Goal: Information Seeking & Learning: Learn about a topic

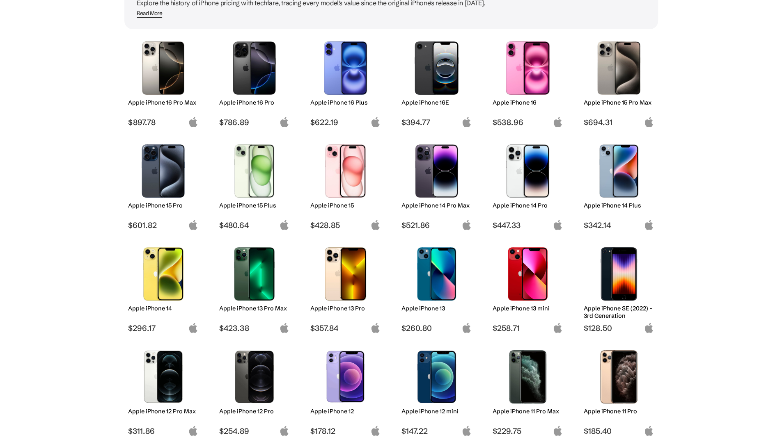
scroll to position [123, 0]
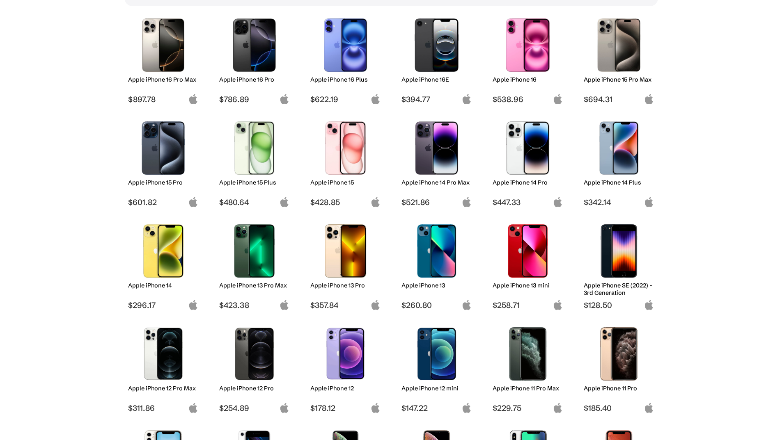
click at [158, 258] on img at bounding box center [163, 250] width 58 height 53
click at [168, 284] on h2 "Apple iPhone 14" at bounding box center [163, 285] width 70 height 7
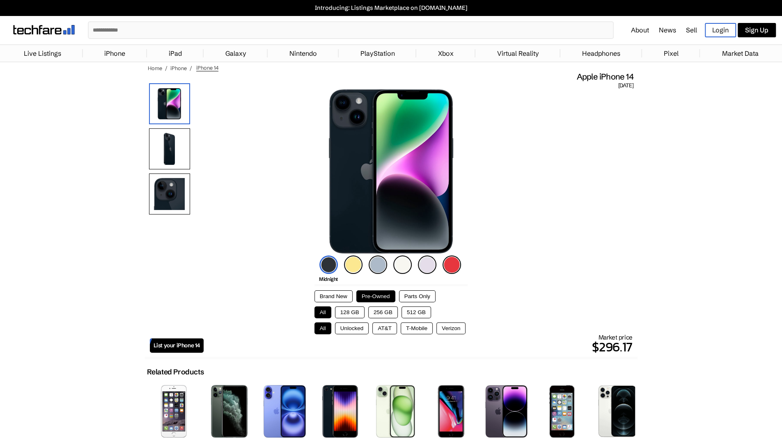
click at [383, 309] on button "256 GB" at bounding box center [383, 312] width 30 height 12
click at [374, 263] on img at bounding box center [377, 265] width 18 height 18
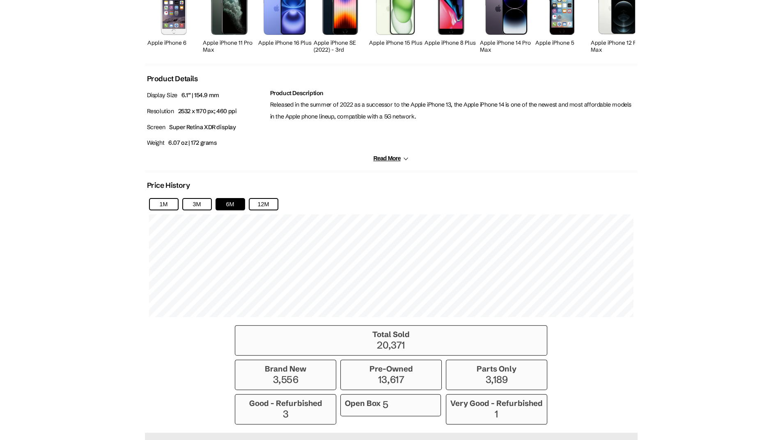
scroll to position [410, 0]
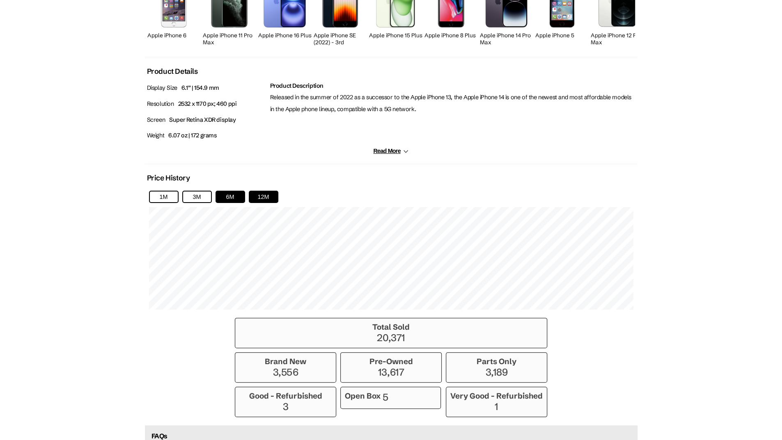
click at [264, 195] on button "12M" at bounding box center [264, 197] width 30 height 12
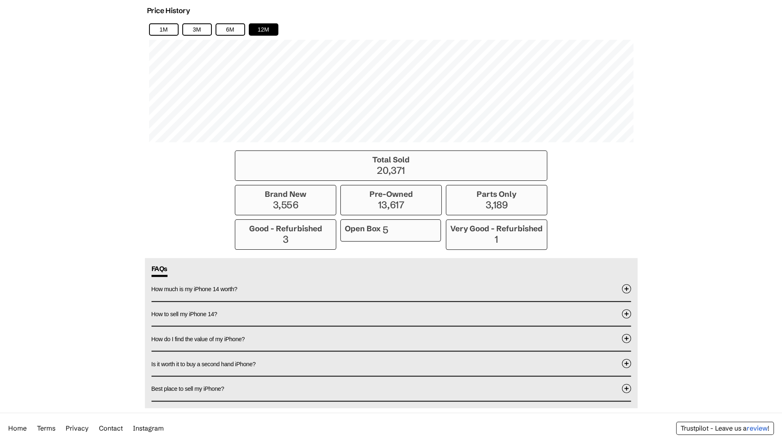
scroll to position [598, 0]
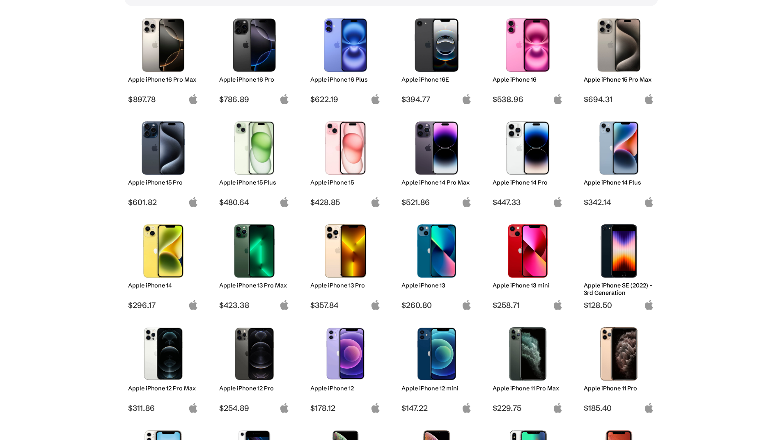
scroll to position [82, 0]
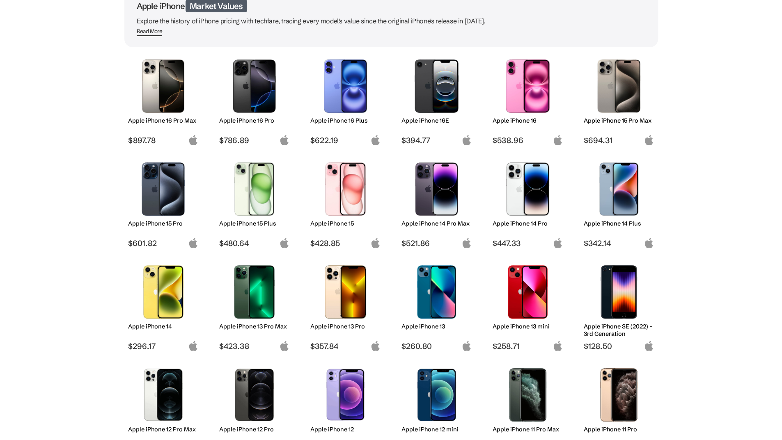
click at [517, 78] on img at bounding box center [527, 85] width 58 height 53
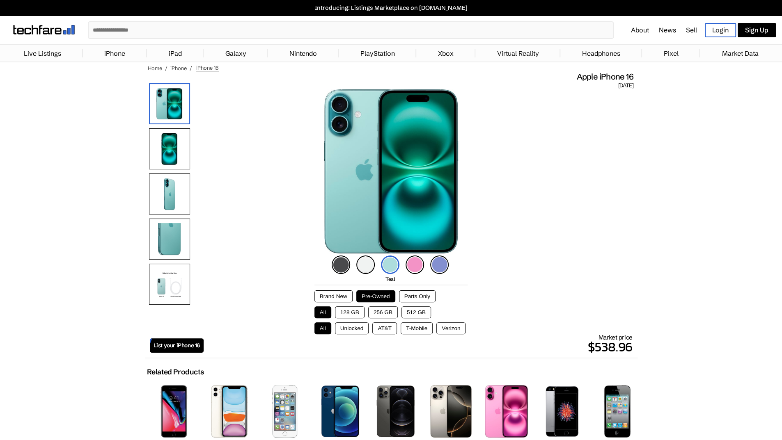
click at [327, 288] on div "Brand New Pre-Owned Parts Only All 128 GB 256 GB 512 GB All Unlocked AT&T T-Mob…" at bounding box center [390, 309] width 153 height 50
click at [329, 292] on button "Brand New" at bounding box center [333, 296] width 38 height 12
click at [382, 309] on button "256 GB" at bounding box center [383, 312] width 30 height 12
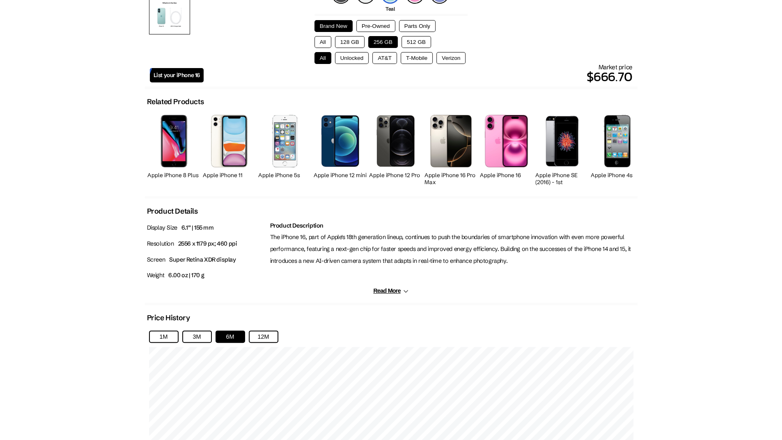
scroll to position [369, 0]
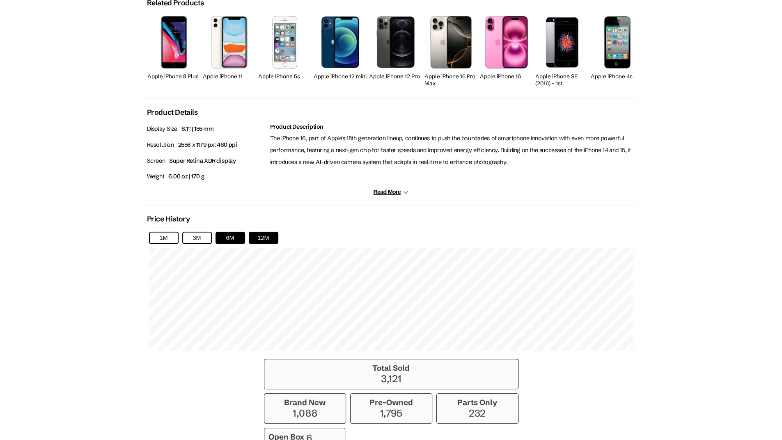
click at [261, 233] on button "12M" at bounding box center [264, 238] width 30 height 12
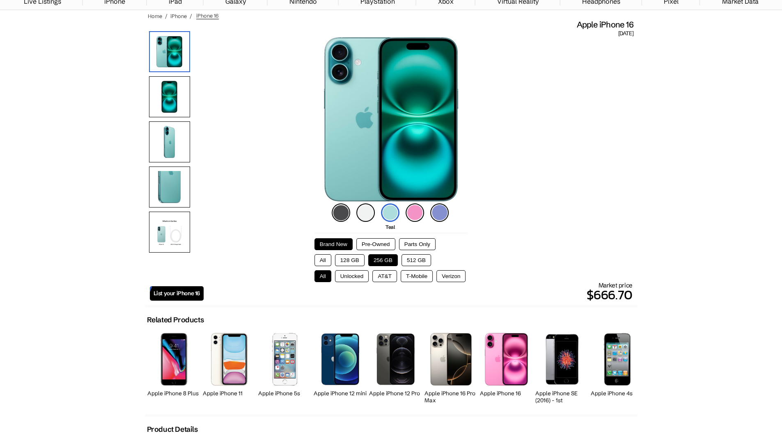
scroll to position [0, 0]
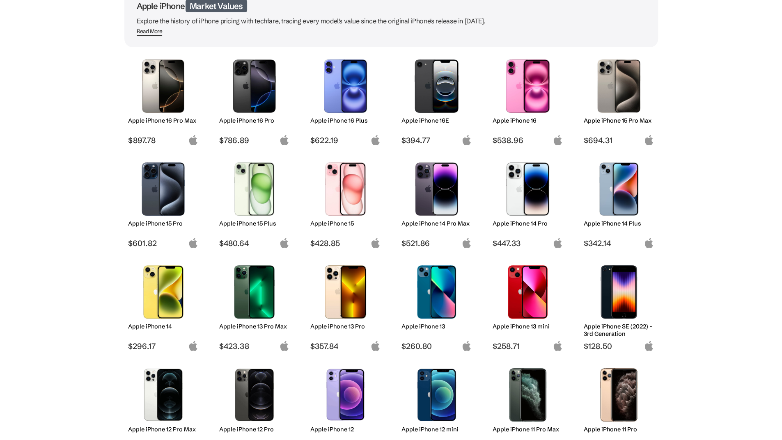
click at [170, 300] on img at bounding box center [163, 291] width 58 height 53
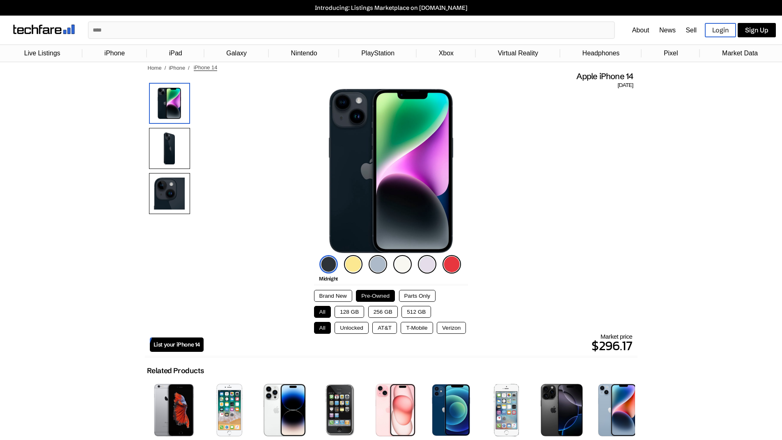
click at [380, 311] on button "256 GB" at bounding box center [383, 312] width 30 height 12
click at [320, 295] on button "Brand New" at bounding box center [333, 296] width 38 height 12
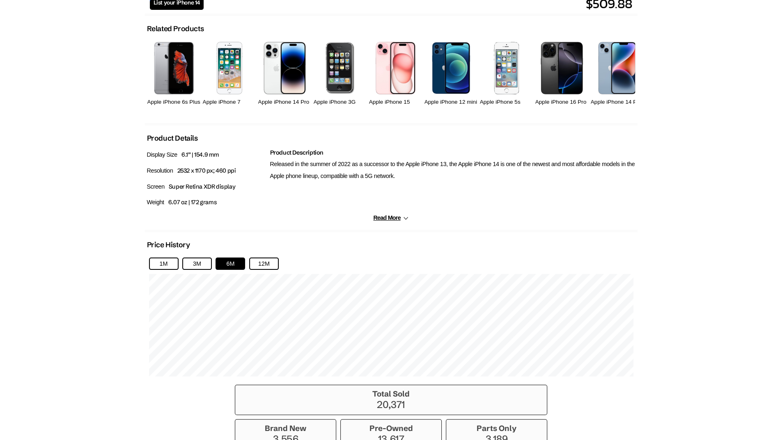
scroll to position [410, 0]
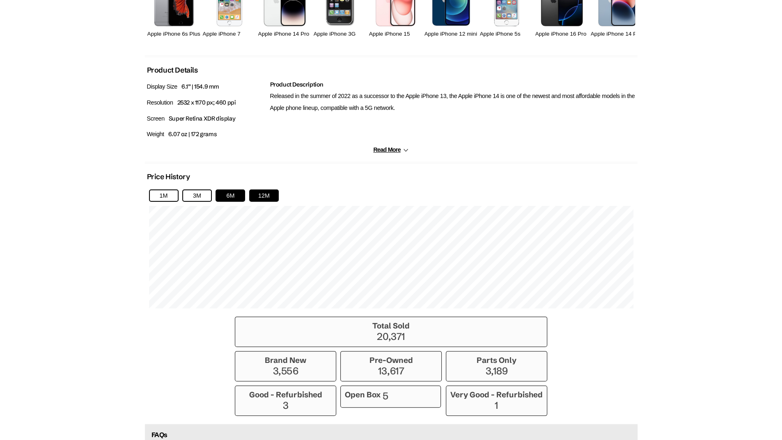
click at [267, 199] on button "12M" at bounding box center [264, 196] width 30 height 12
click at [194, 205] on div "1M 3M 6M 12M" at bounding box center [391, 248] width 492 height 127
